Goal: Information Seeking & Learning: Learn about a topic

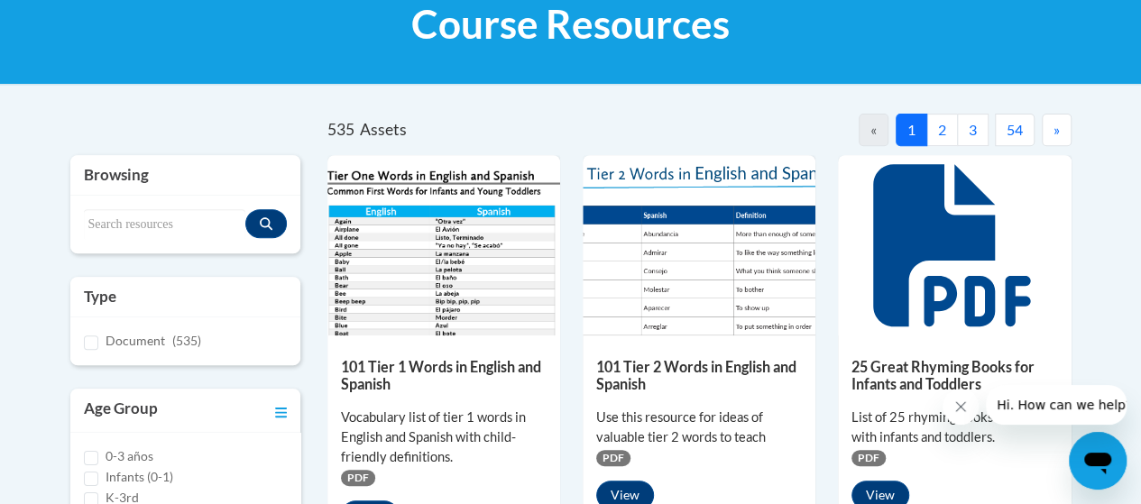
scroll to position [292, 0]
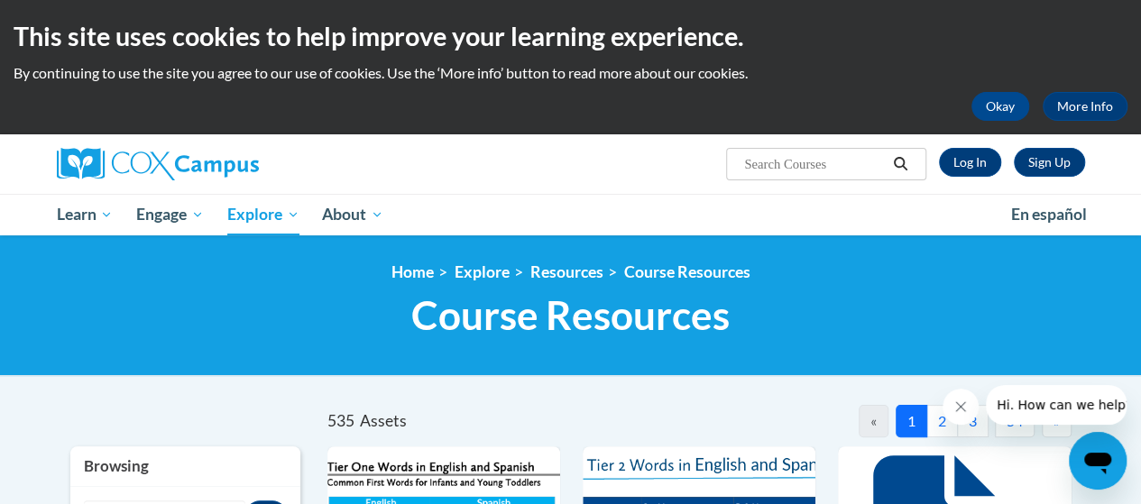
click at [753, 161] on input "Search..." at bounding box center [814, 164] width 144 height 22
type input "oral language"
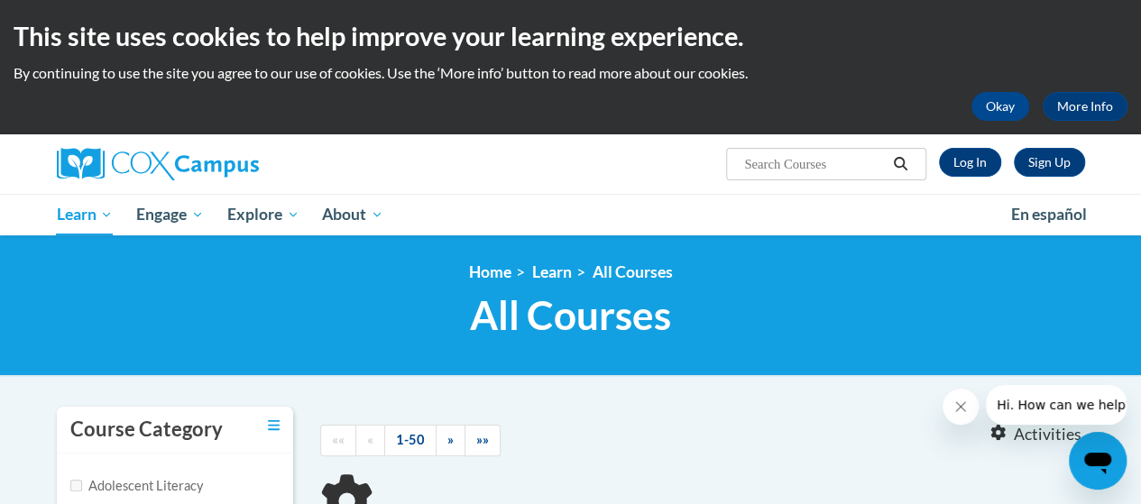
type input "oral language"
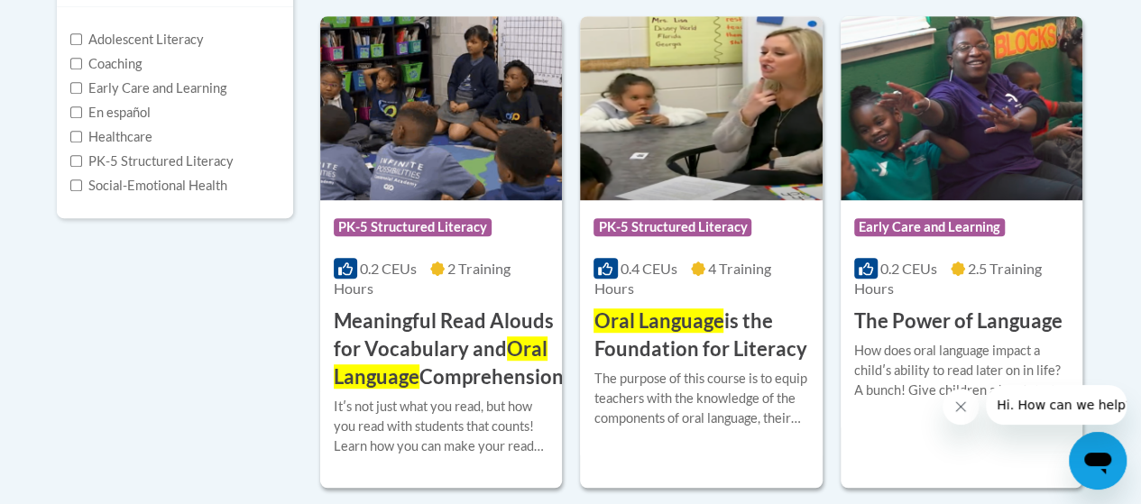
scroll to position [447, 0]
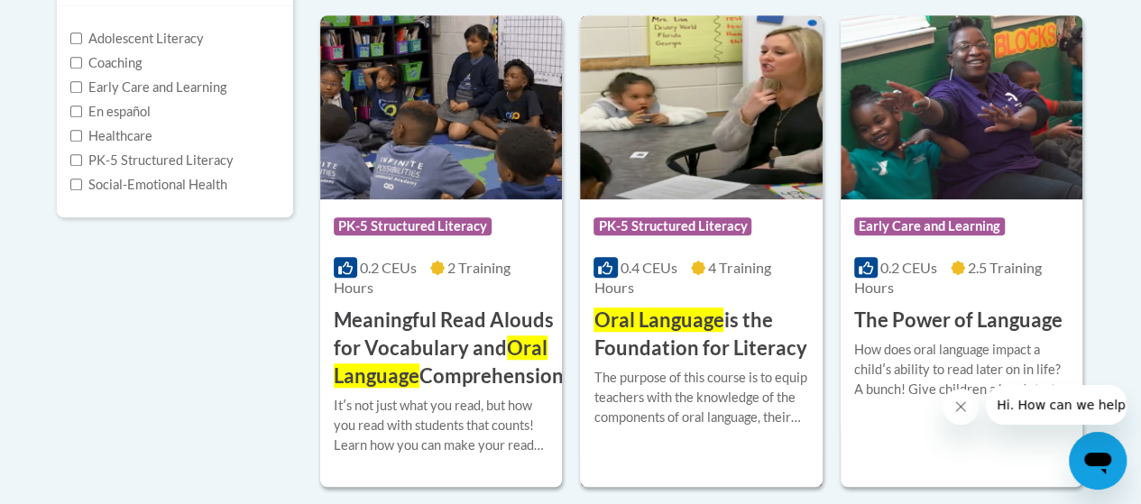
click at [688, 147] on img at bounding box center [701, 107] width 242 height 184
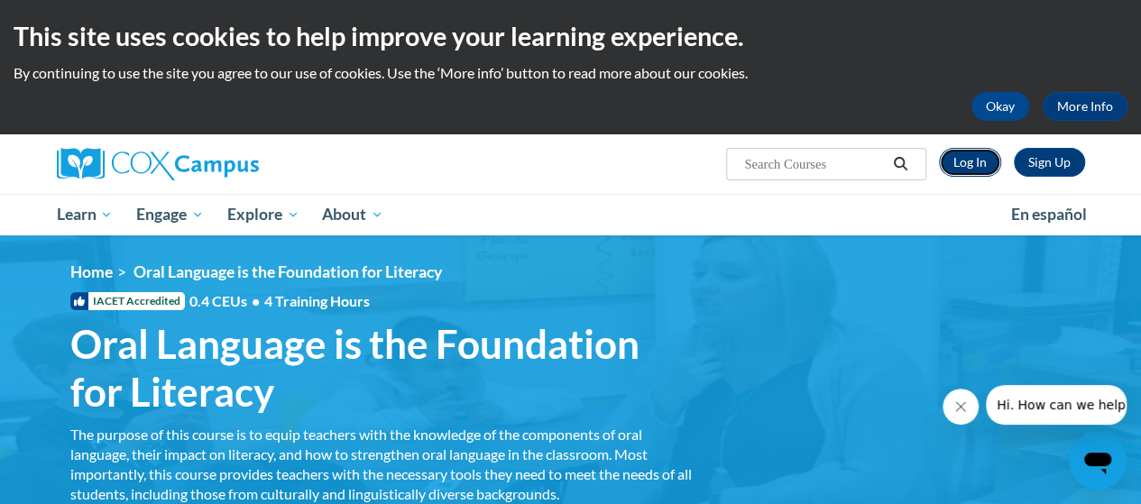
click at [963, 161] on link "Log In" at bounding box center [970, 162] width 62 height 29
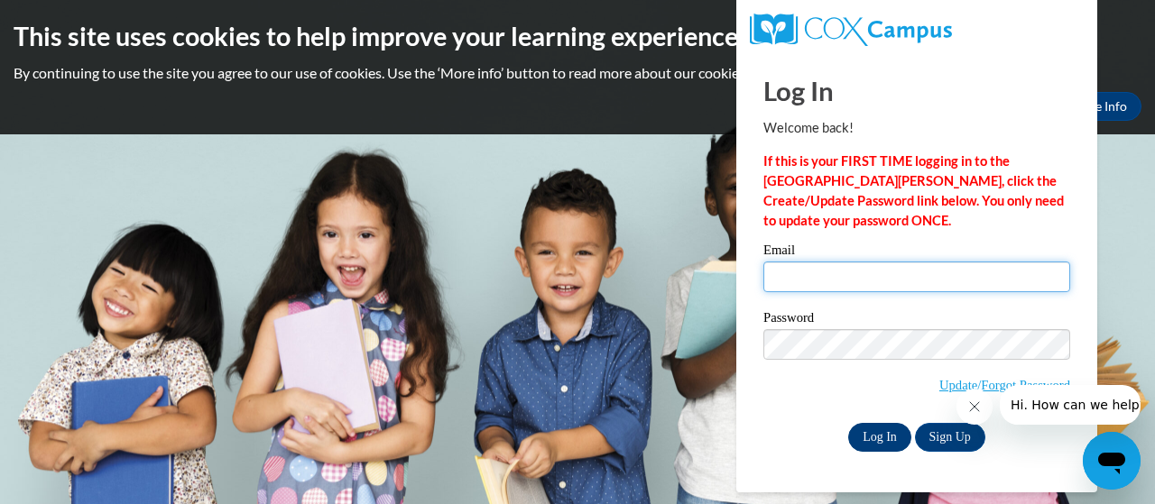
type input "briana.scott@clayton.k12.ga.us"
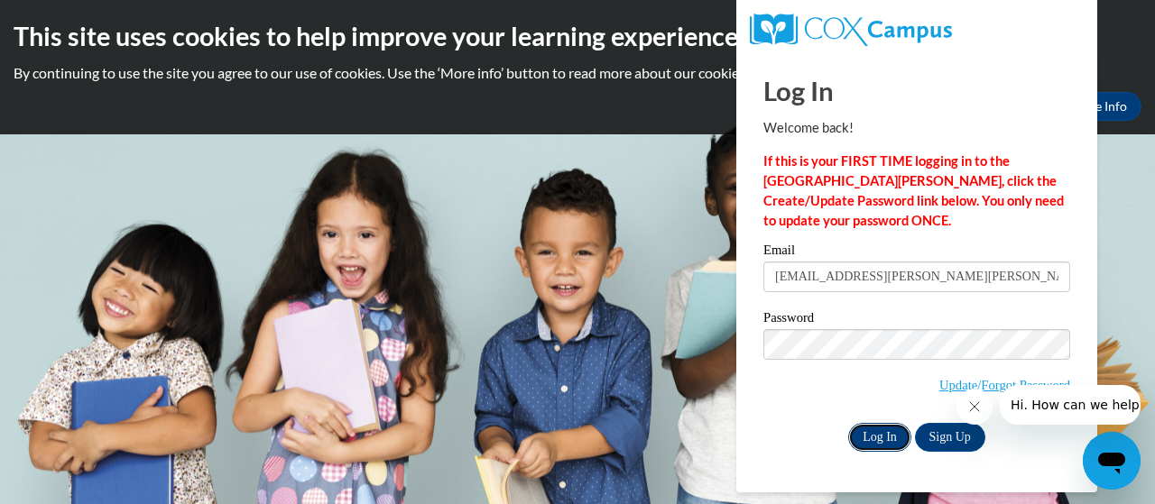
click at [882, 441] on input "Log In" at bounding box center [879, 437] width 63 height 29
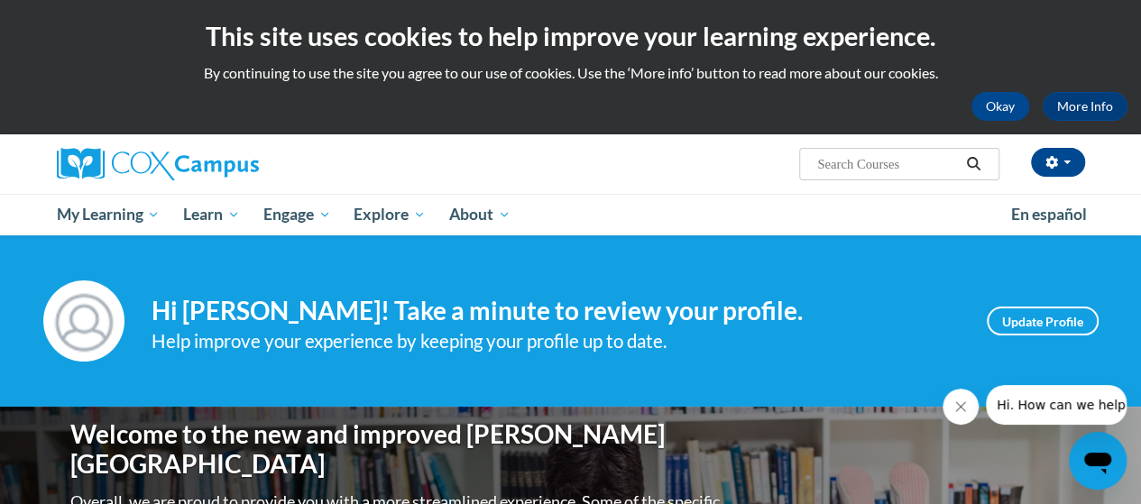
click at [872, 161] on input "Search..." at bounding box center [888, 164] width 144 height 22
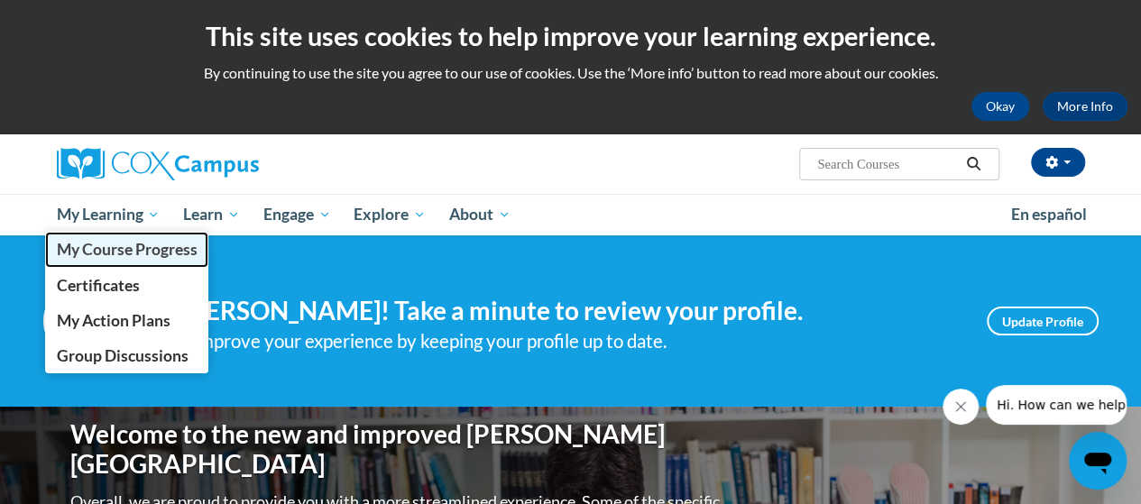
click at [150, 255] on span "My Course Progress" at bounding box center [126, 249] width 141 height 19
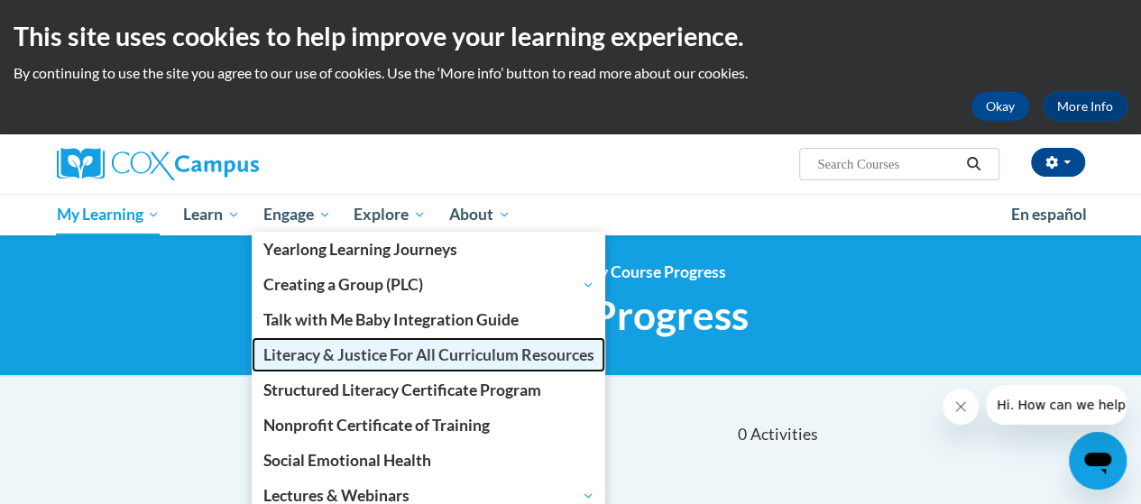
click at [286, 355] on span "Literacy & Justice For All Curriculum Resources" at bounding box center [428, 355] width 331 height 19
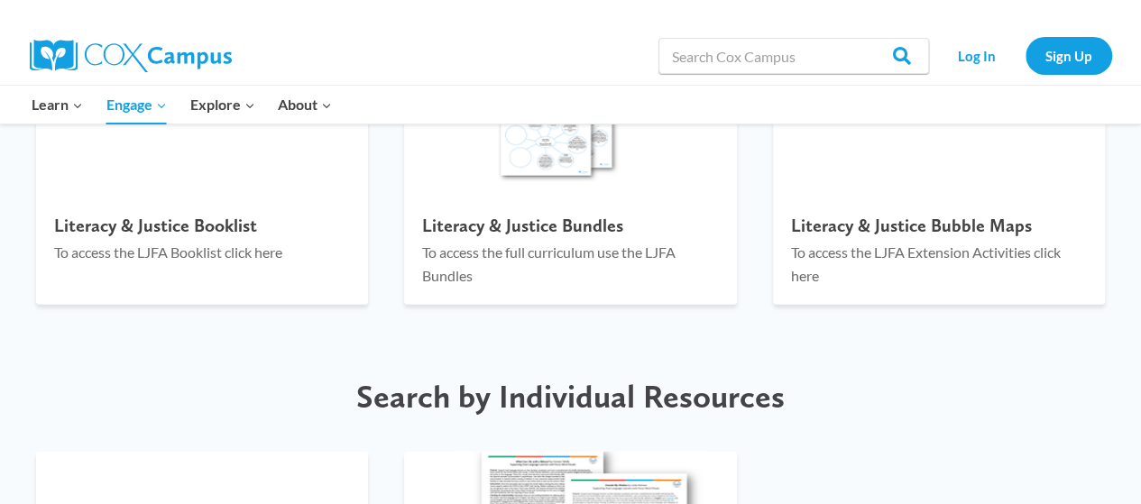
scroll to position [2113, 0]
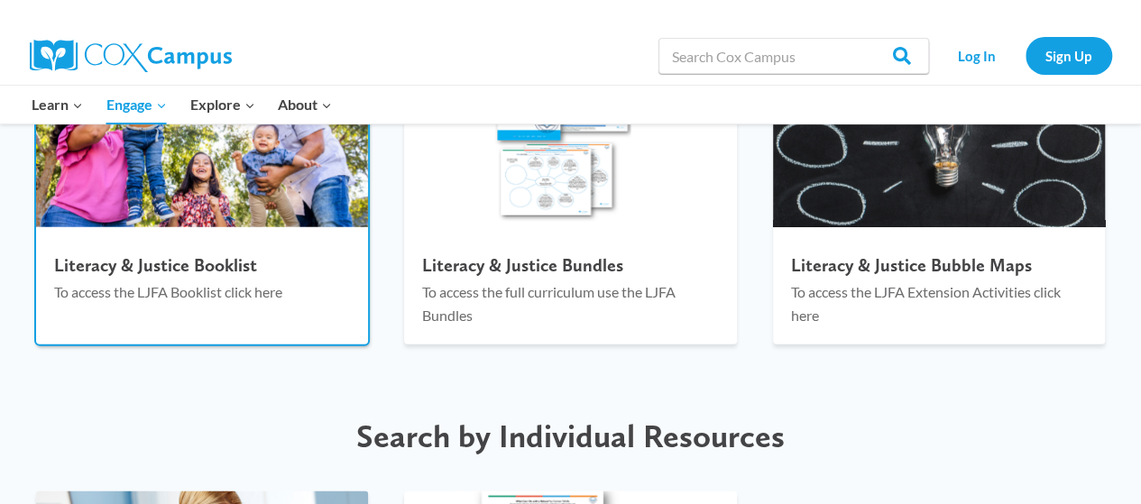
click at [224, 275] on h4 "Literacy & Justice Booklist" at bounding box center [202, 265] width 296 height 22
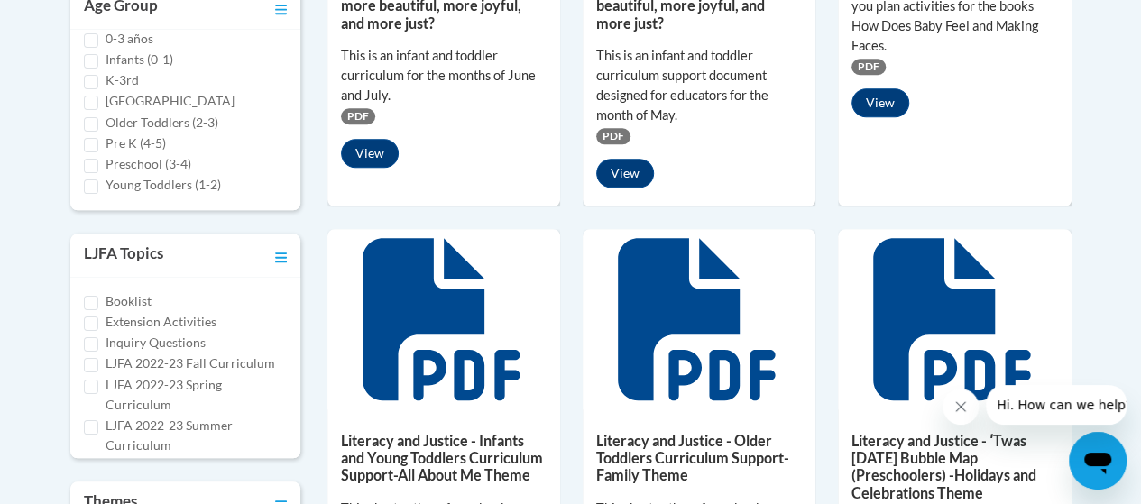
scroll to position [95, 0]
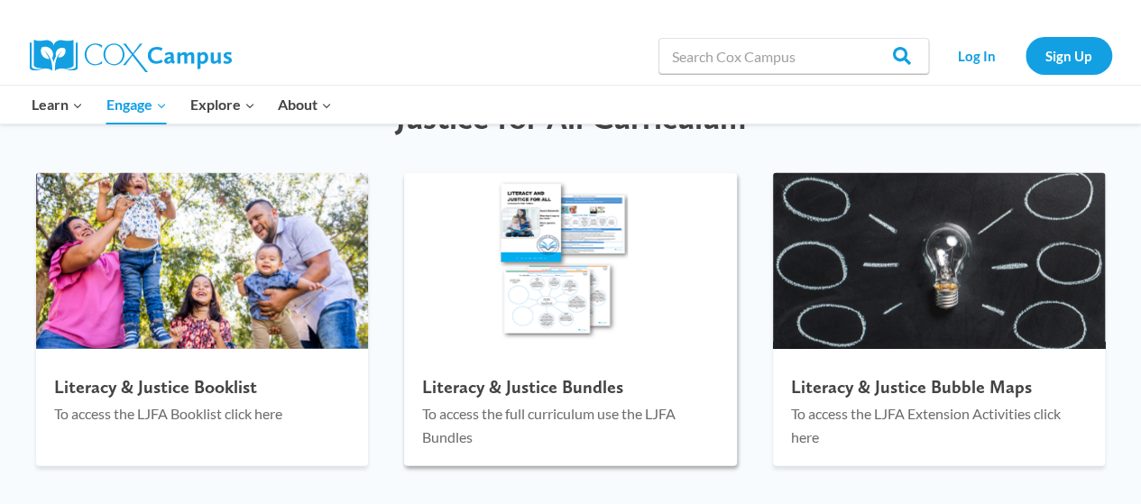
scroll to position [1990, 0]
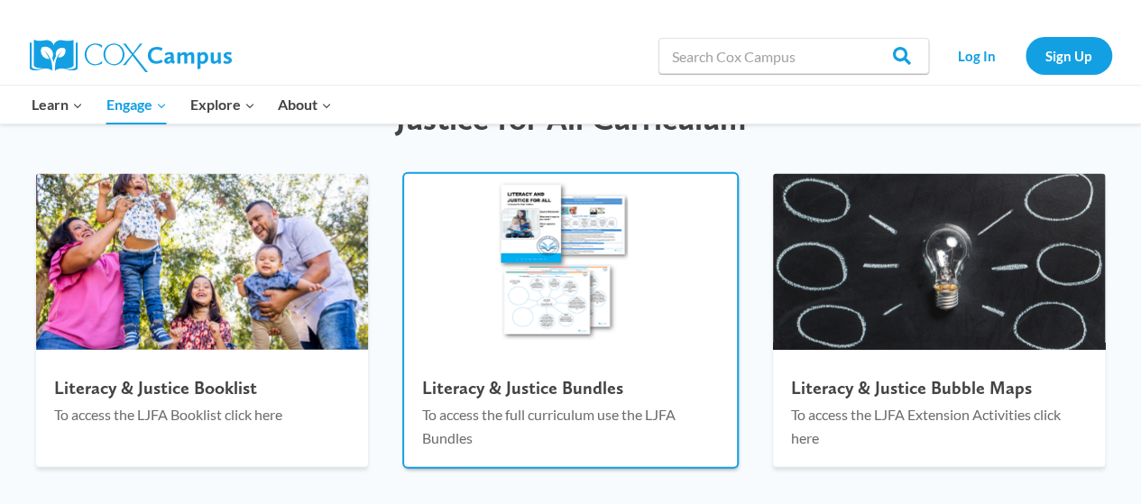
click at [426, 329] on div at bounding box center [440, 363] width 202 height 202
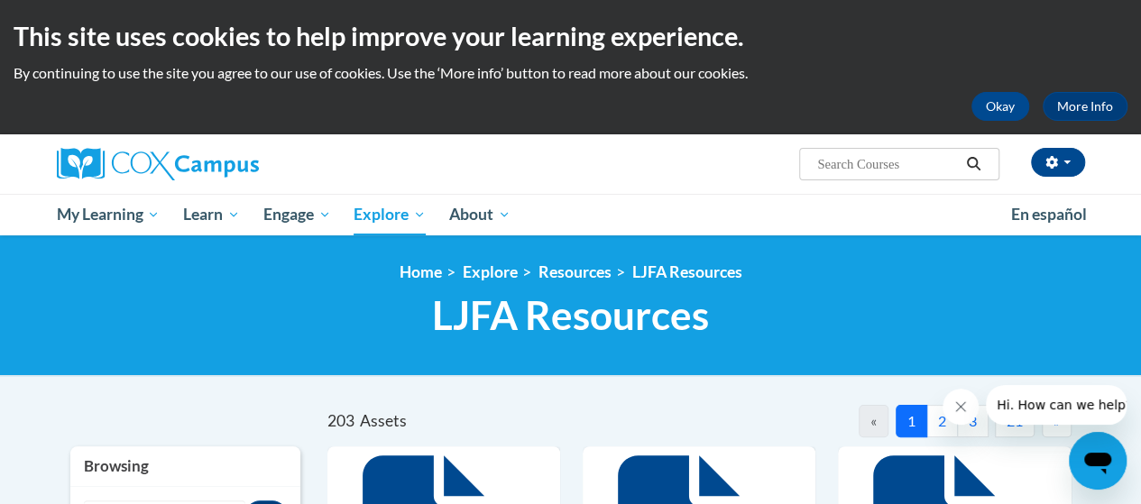
click at [899, 165] on input "Search..." at bounding box center [888, 164] width 144 height 22
type input "oral language"
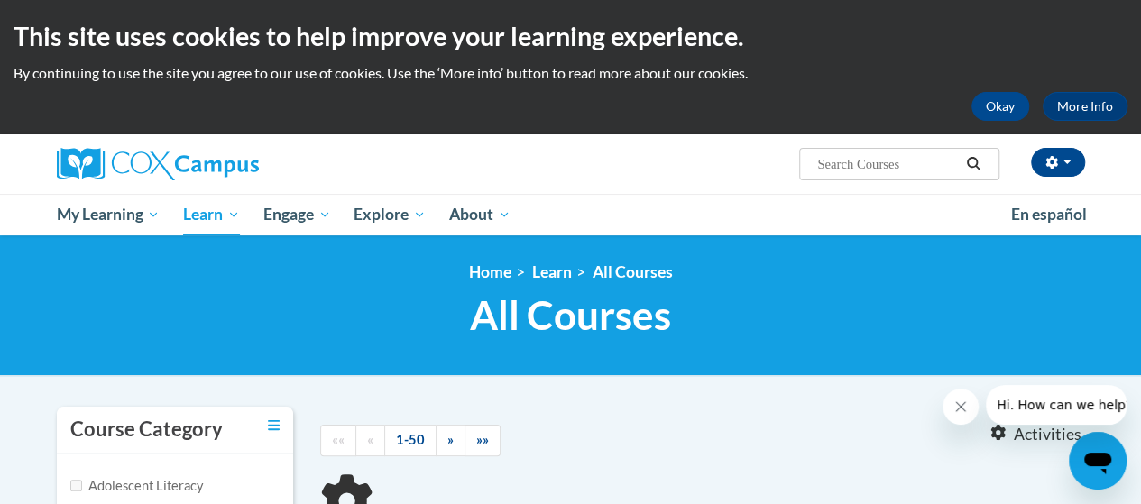
type input "oral language"
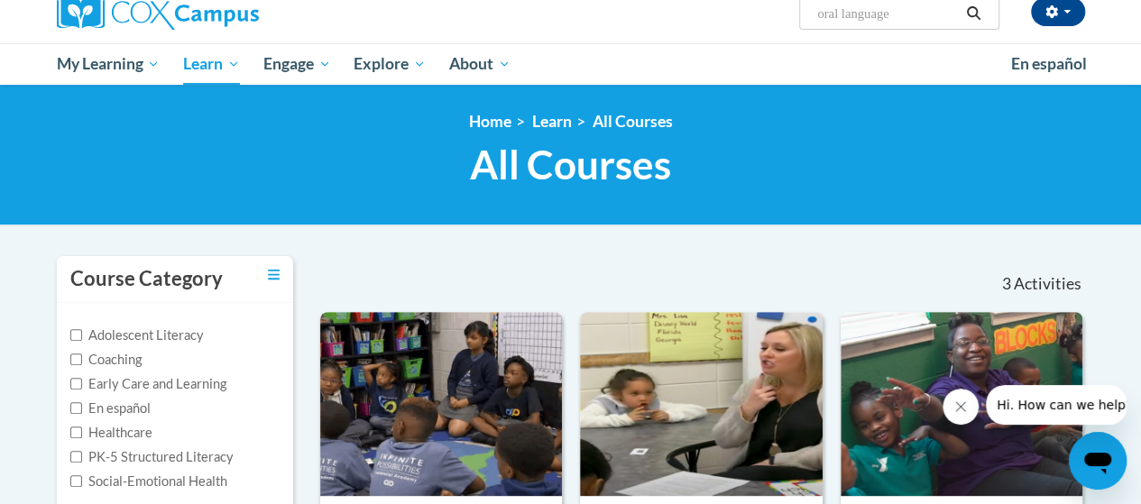
scroll to position [170, 0]
